Goal: Information Seeking & Learning: Find specific fact

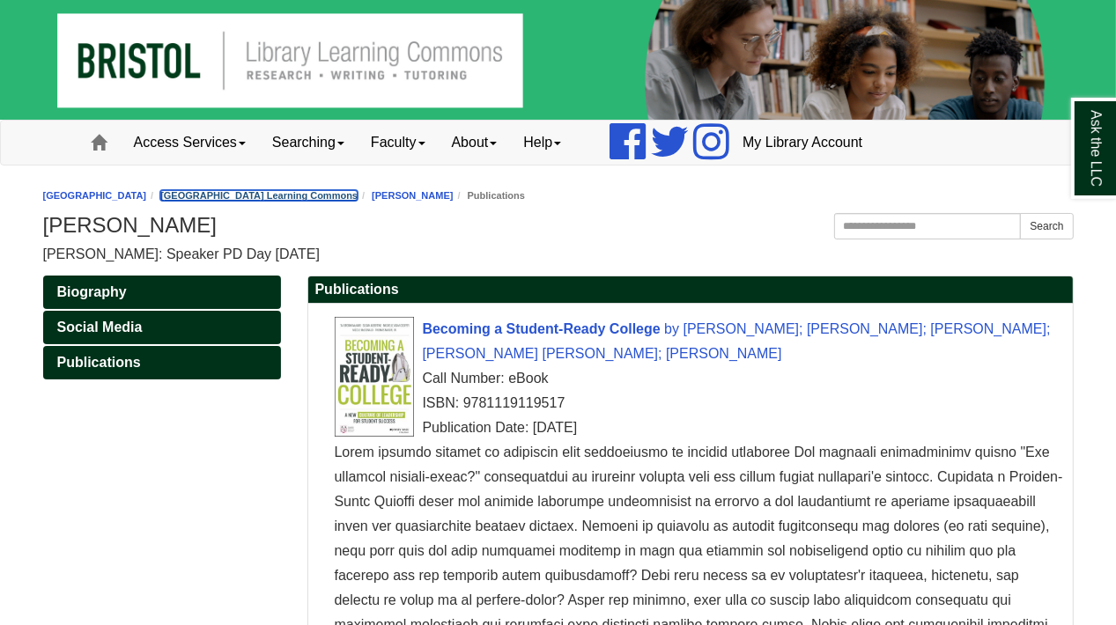
click at [270, 193] on link "[GEOGRAPHIC_DATA] Learning Commons" at bounding box center [258, 195] width 197 height 11
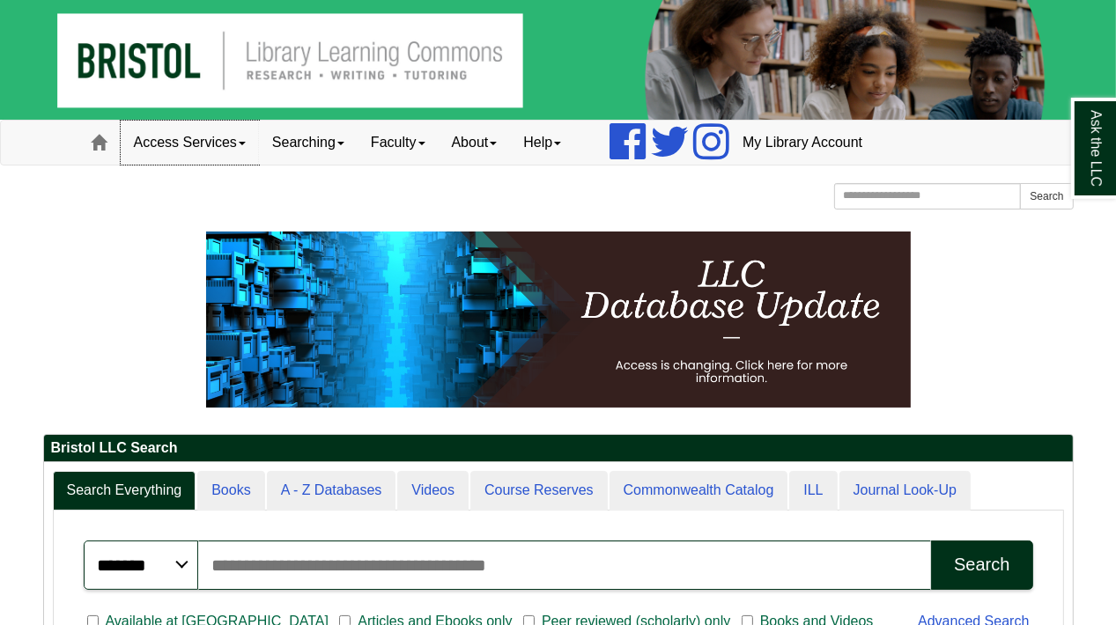
click at [177, 147] on link "Access Services" at bounding box center [190, 143] width 138 height 44
click at [178, 151] on link "Access Services" at bounding box center [190, 143] width 138 height 44
click at [103, 136] on span at bounding box center [100, 143] width 16 height 16
click at [394, 52] on img at bounding box center [558, 60] width 1116 height 120
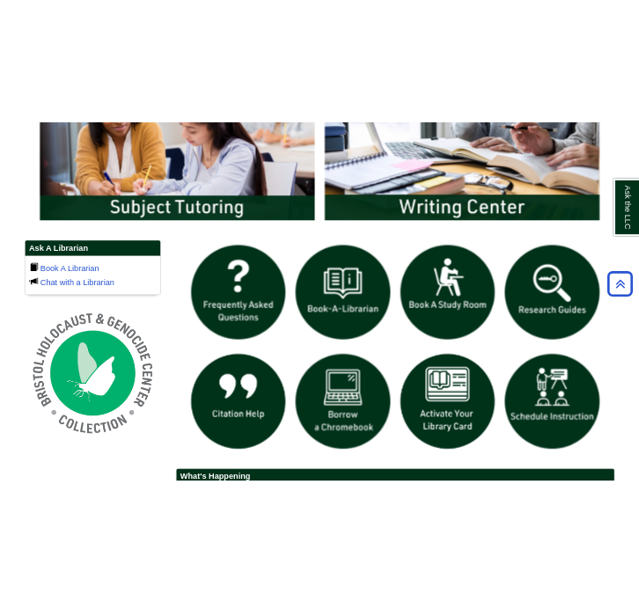
scroll to position [1030, 0]
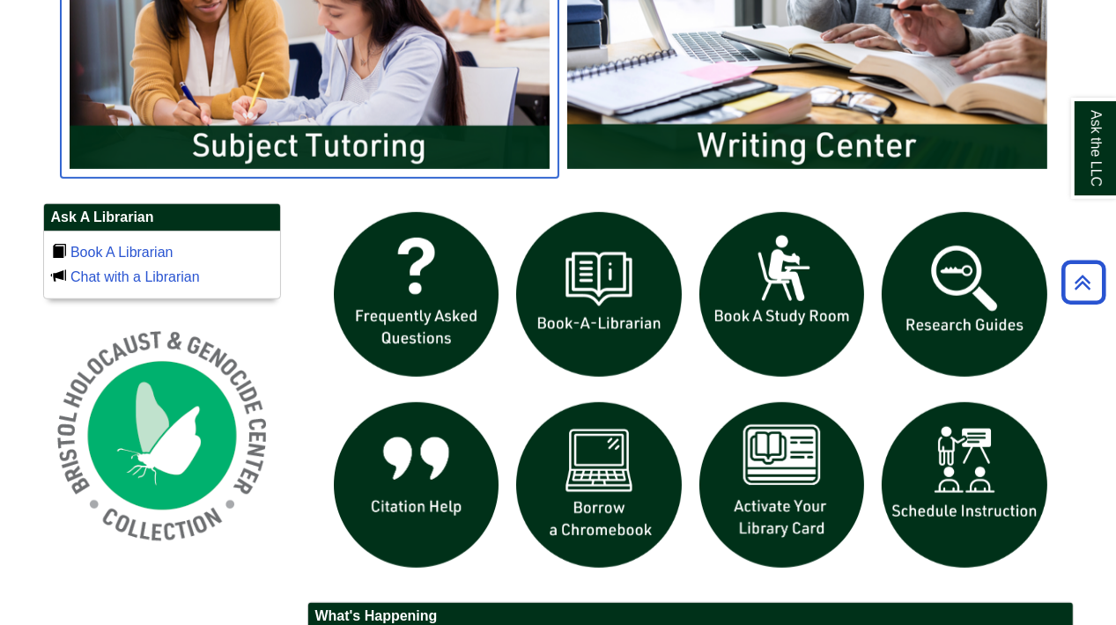
click at [335, 140] on img "slideshow" at bounding box center [310, 43] width 498 height 268
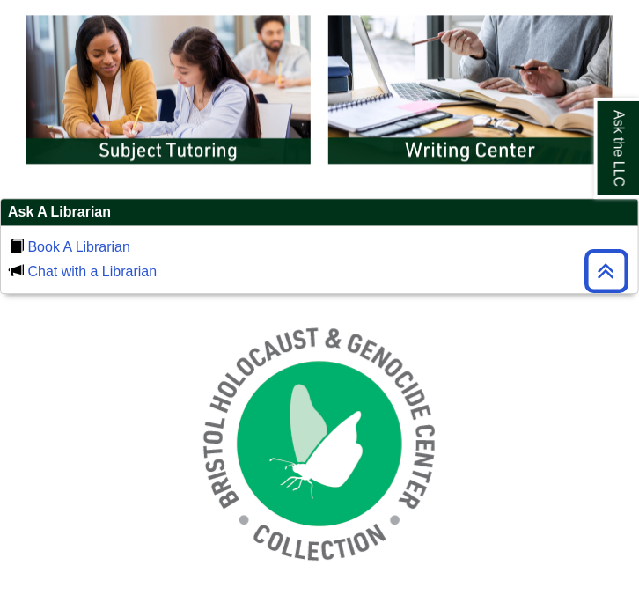
scroll to position [385, 638]
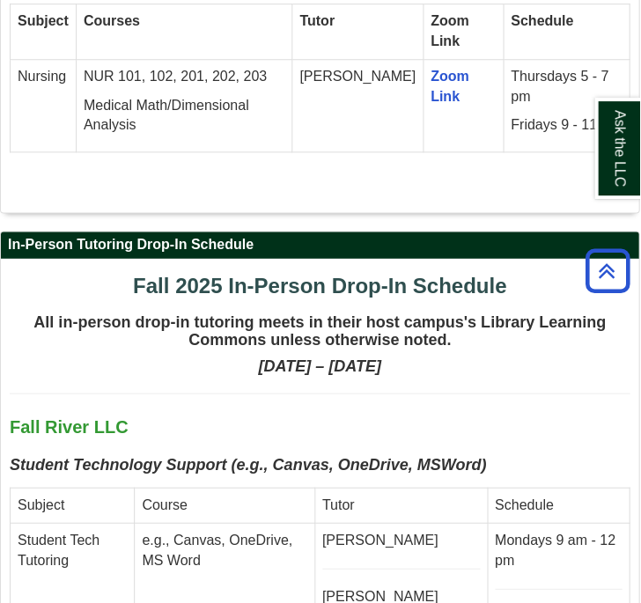
scroll to position [5025, 0]
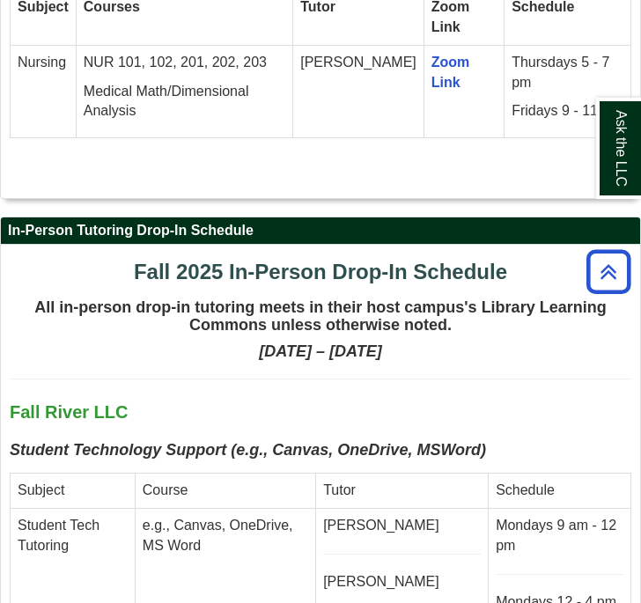
click at [21, 474] on td "Subject" at bounding box center [73, 491] width 125 height 35
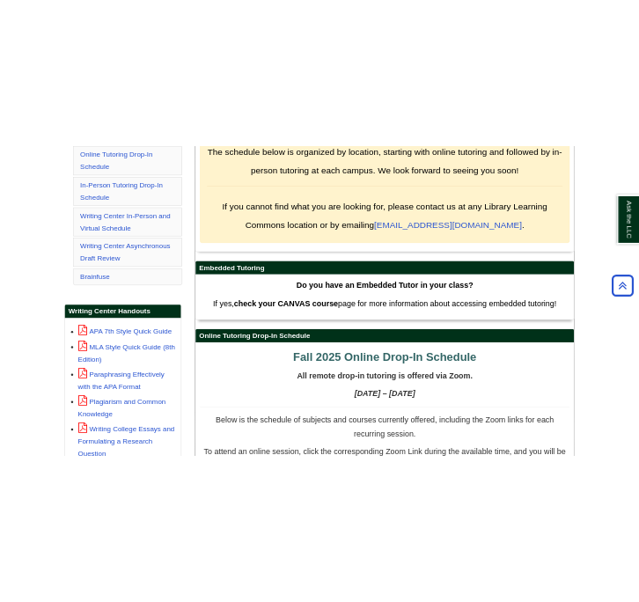
scroll to position [0, 0]
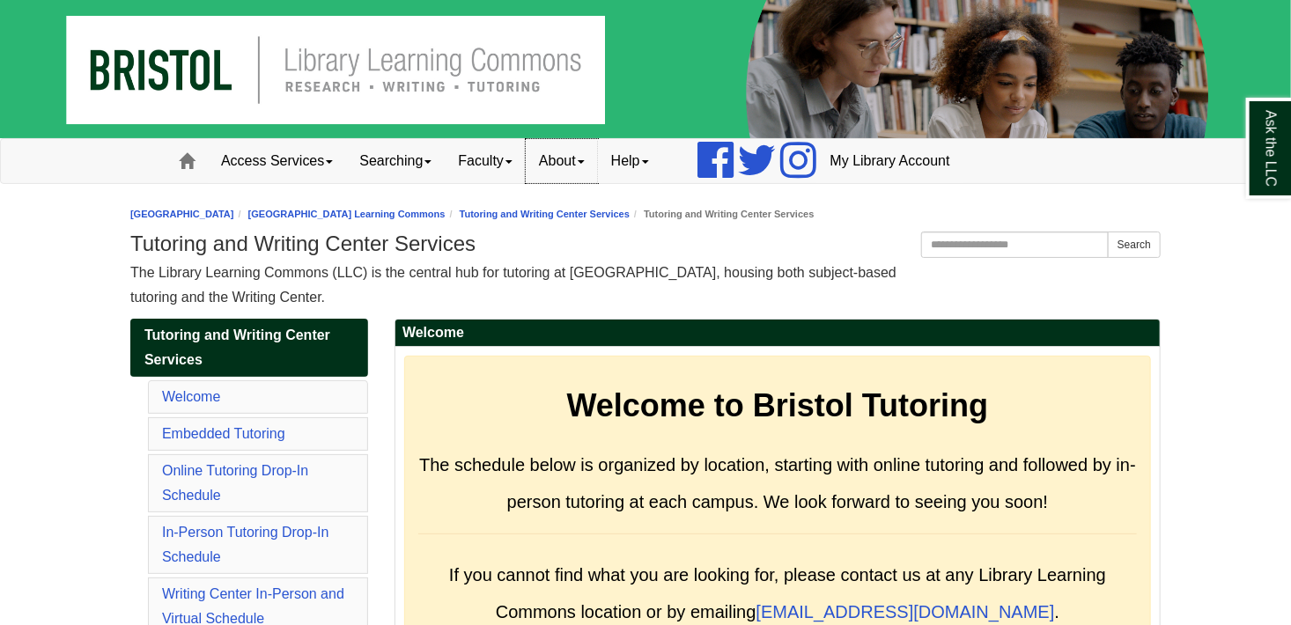
click at [598, 160] on link "About" at bounding box center [562, 161] width 72 height 44
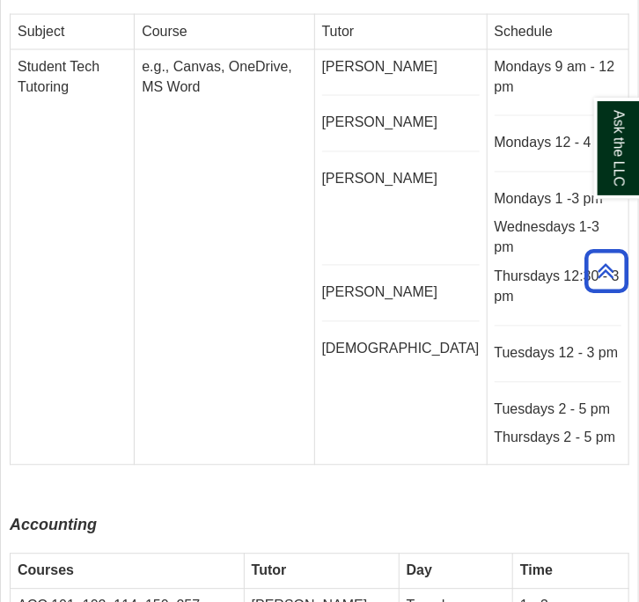
scroll to position [5492, 0]
drag, startPoint x: 619, startPoint y: 358, endPoint x: 114, endPoint y: 345, distance: 505.7
copy tr "ANS 100, 101, 103, 107, 112, 115, 121, 147 [PERSON_NAME] Mondays 10 am - 12 pm …"
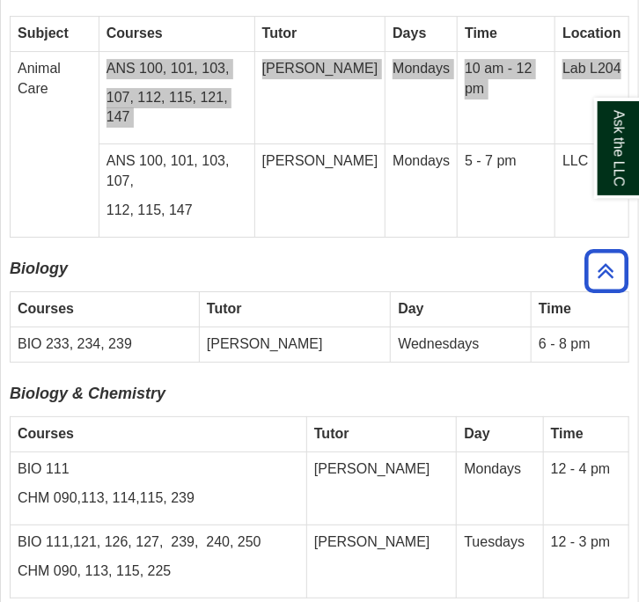
scroll to position [6186, 0]
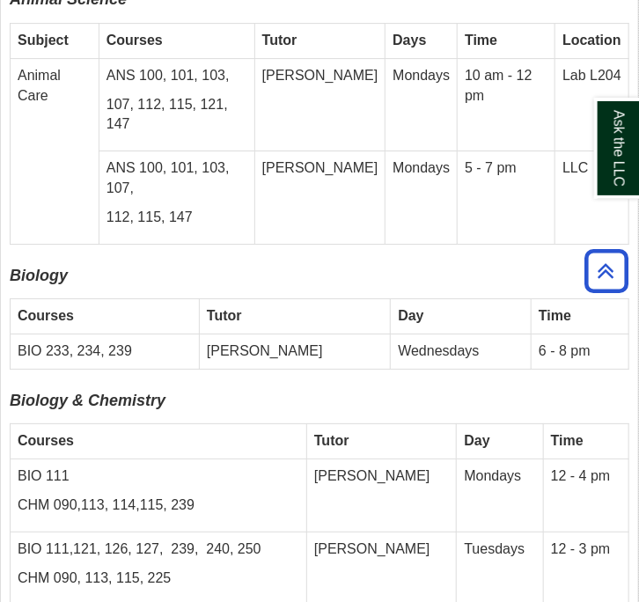
drag, startPoint x: 610, startPoint y: 383, endPoint x: 16, endPoint y: 383, distance: 594.5
copy tr "DHG All DHG [PERSON_NAME] Wednesdays 11 am - 1 pm J117/J145"
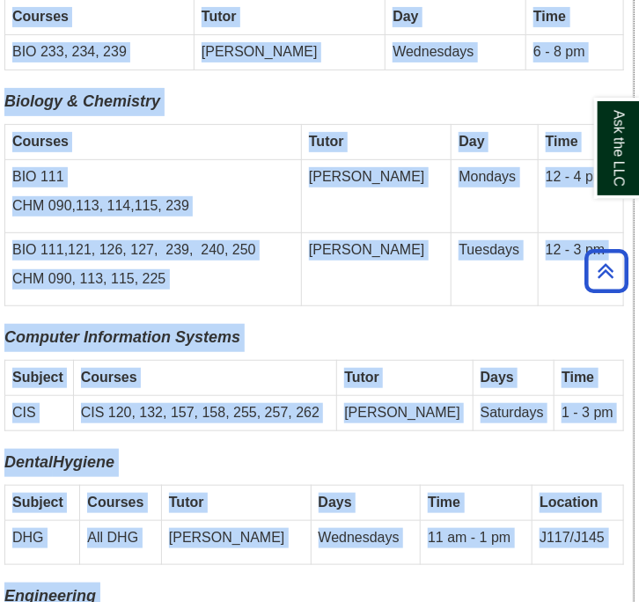
scroll to position [6486, 0]
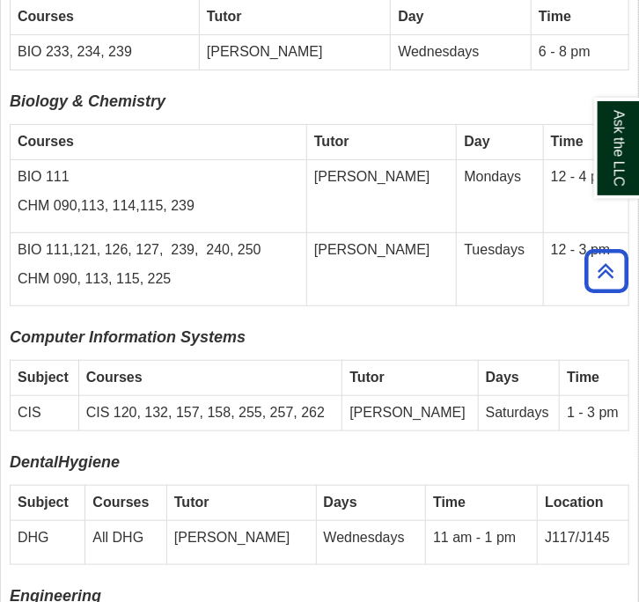
drag, startPoint x: 610, startPoint y: 429, endPoint x: 21, endPoint y: 341, distance: 595.8
copy tbody "All ESL Support [PERSON_NAME] Thursdays *Canceled [DATE] 11 am - 3 pm B109A Ain…"
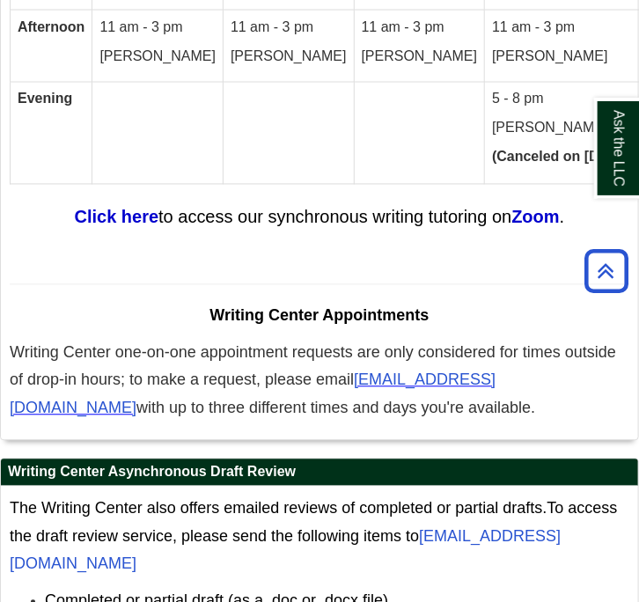
scroll to position [11922, 0]
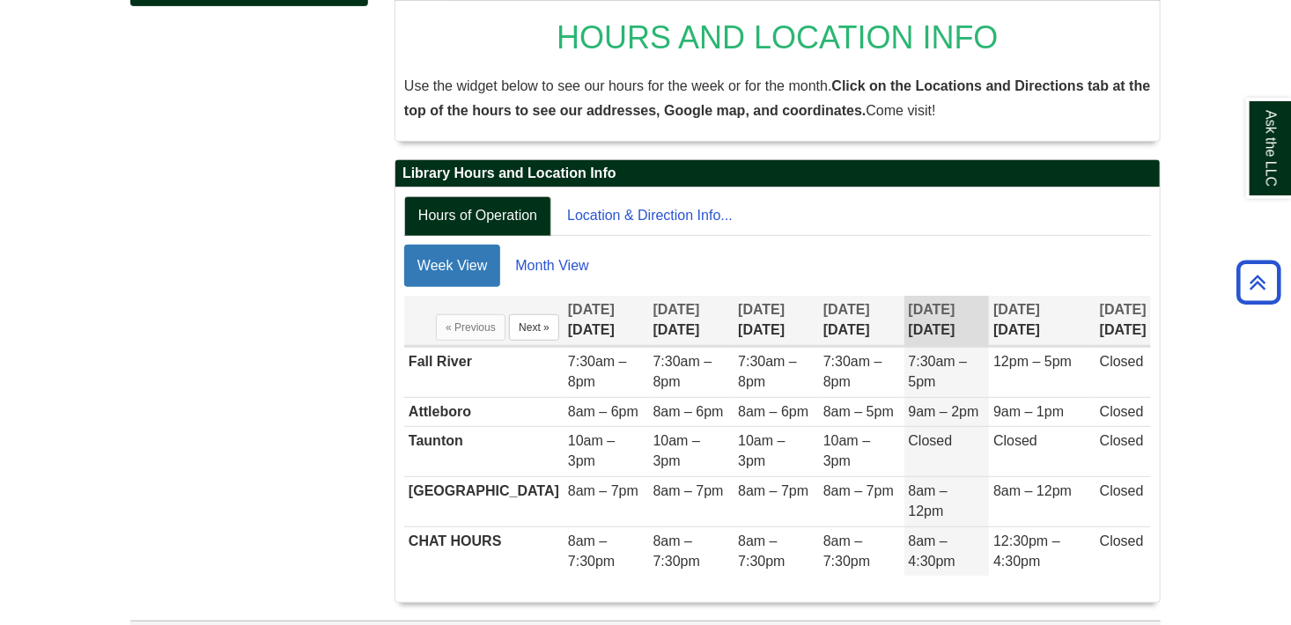
scroll to position [316, 0]
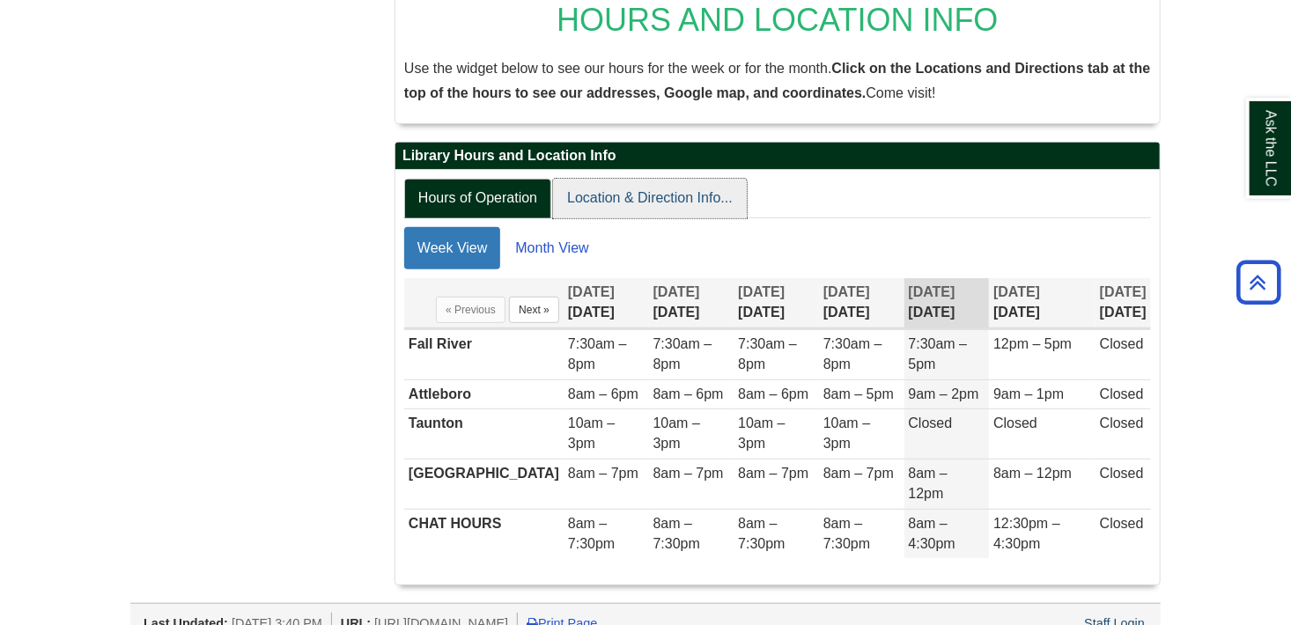
click at [610, 201] on link "Location & Direction Info..." at bounding box center [650, 199] width 194 height 40
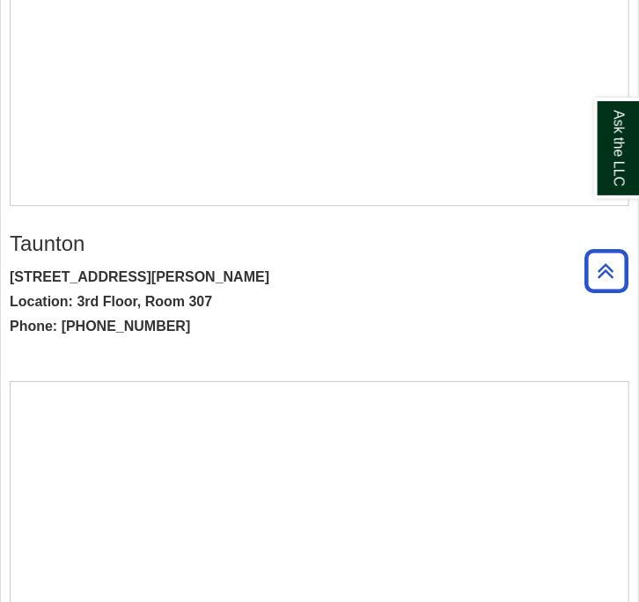
scroll to position [1171, 0]
